Goal: Download file/media

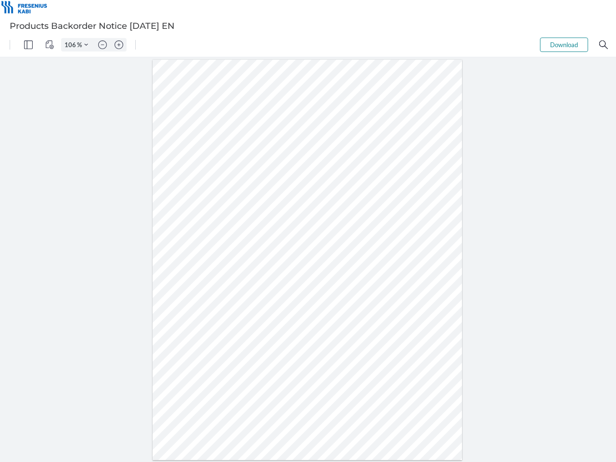
click at [28, 45] on img "Panel" at bounding box center [28, 44] width 9 height 9
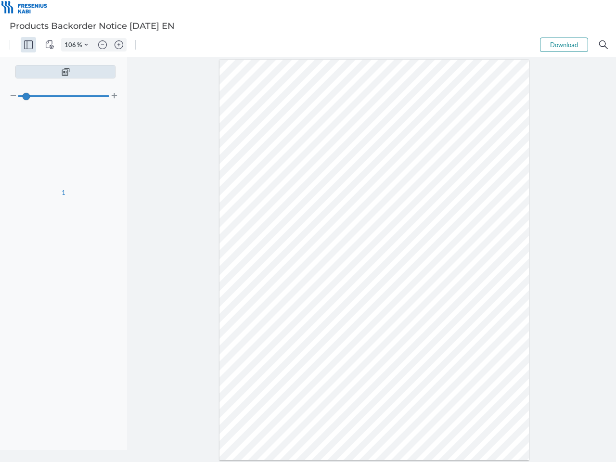
click at [50, 45] on img "View Controls" at bounding box center [49, 44] width 9 height 9
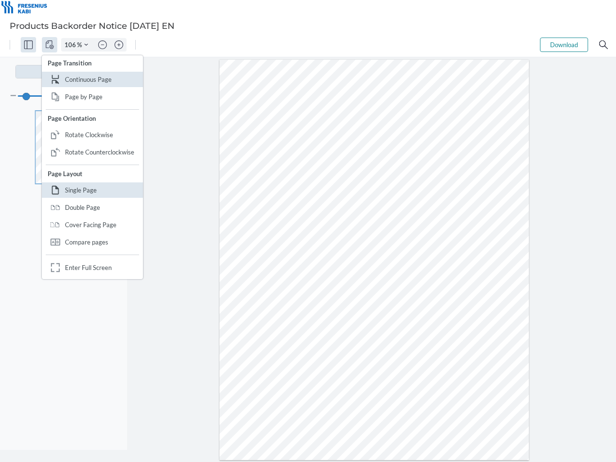
click at [72, 45] on input "106" at bounding box center [69, 44] width 15 height 9
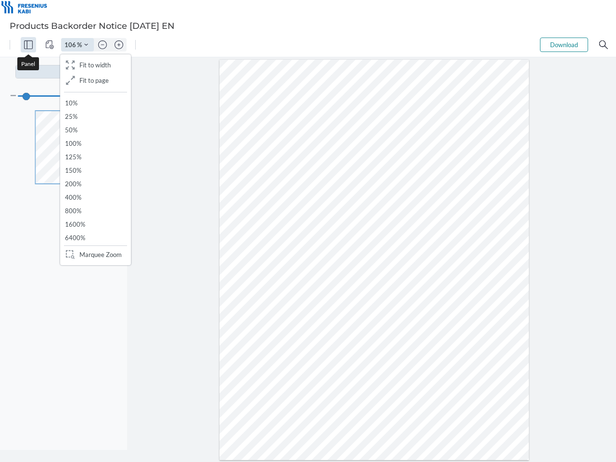
click at [86, 45] on img "Zoom Controls" at bounding box center [86, 45] width 4 height 4
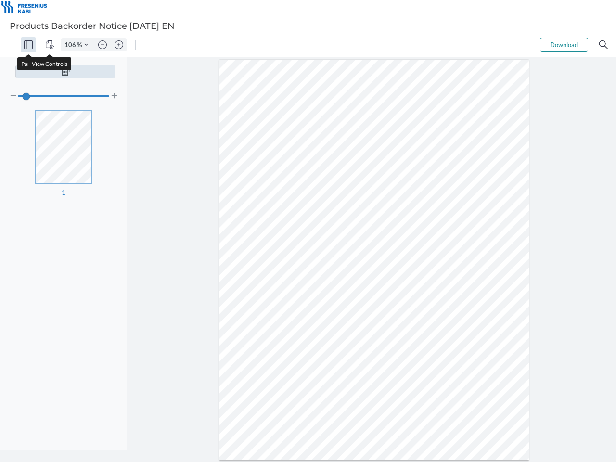
click at [102, 45] on img "Zoom out" at bounding box center [102, 44] width 9 height 9
click at [119, 45] on img "Zoom in" at bounding box center [118, 44] width 9 height 9
type input "106"
click at [564, 45] on button "Download" at bounding box center [564, 45] width 48 height 14
click at [603, 45] on img "Search" at bounding box center [603, 44] width 9 height 9
